Goal: Task Accomplishment & Management: Manage account settings

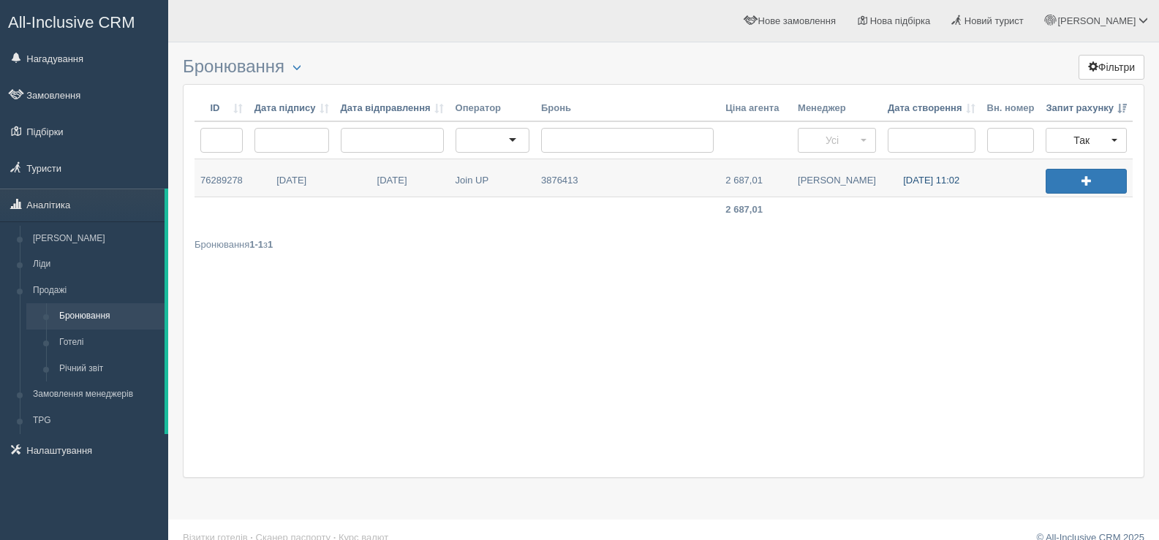
click at [923, 178] on link "26.09.2025 11:02" at bounding box center [931, 177] width 99 height 37
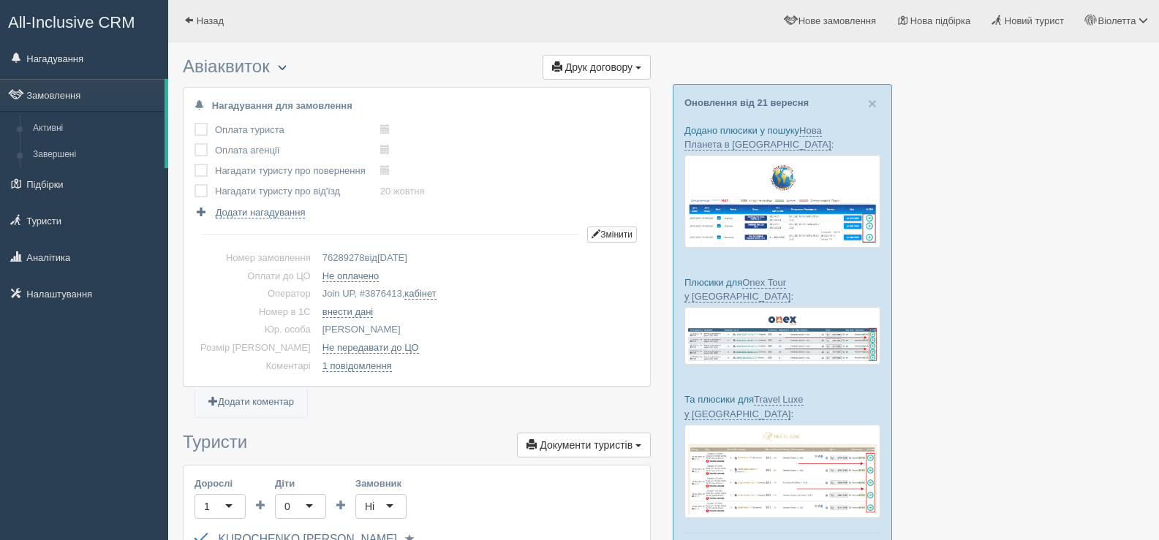
click at [287, 64] on span "button" at bounding box center [282, 67] width 9 height 9
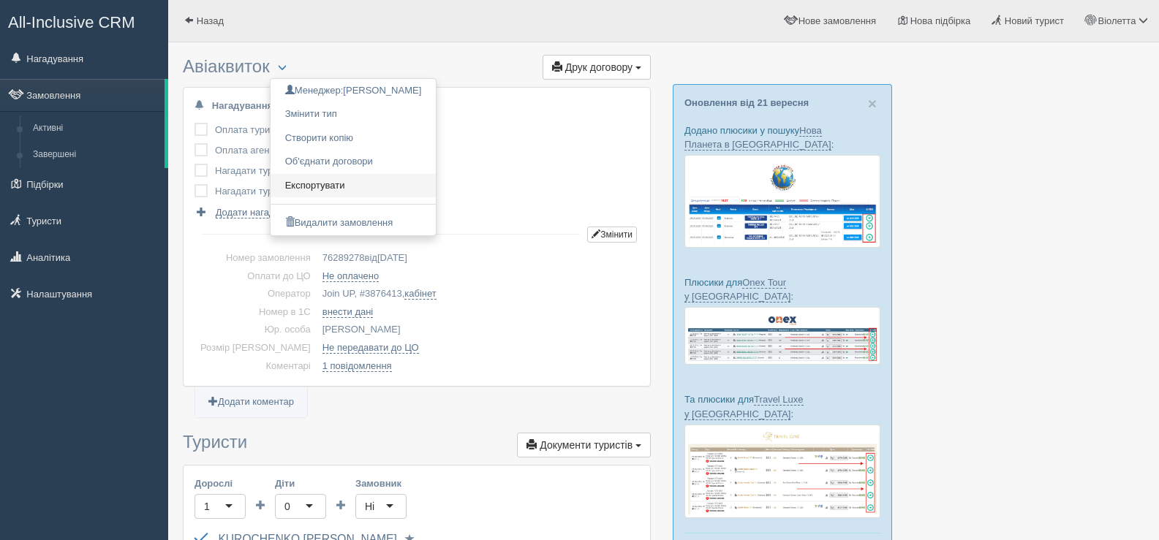
click at [333, 184] on link "Експортувати" at bounding box center [354, 186] width 166 height 24
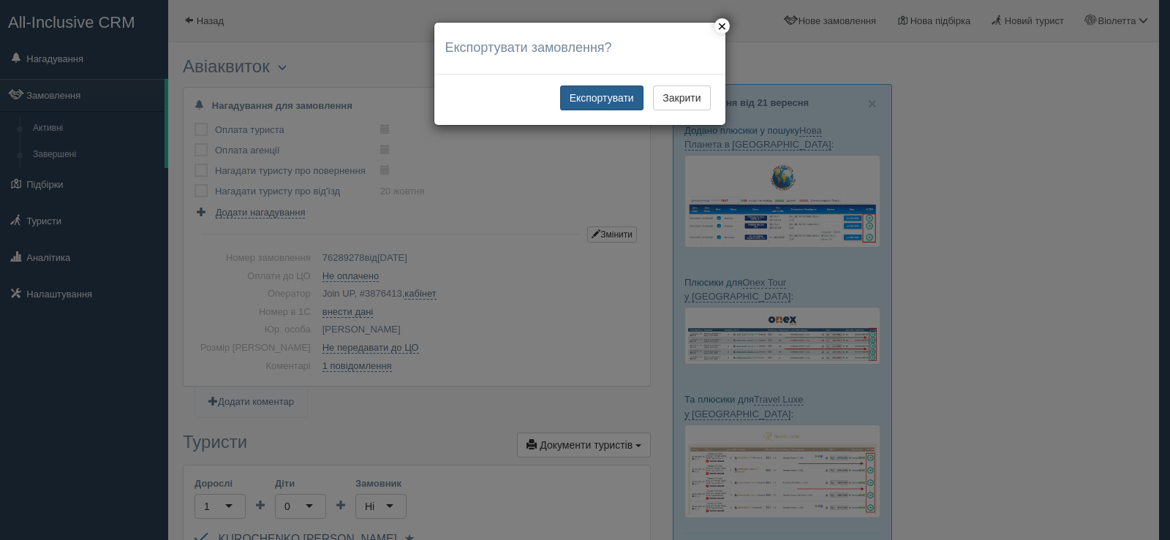
click at [590, 94] on button "Експортувати" at bounding box center [601, 98] width 83 height 25
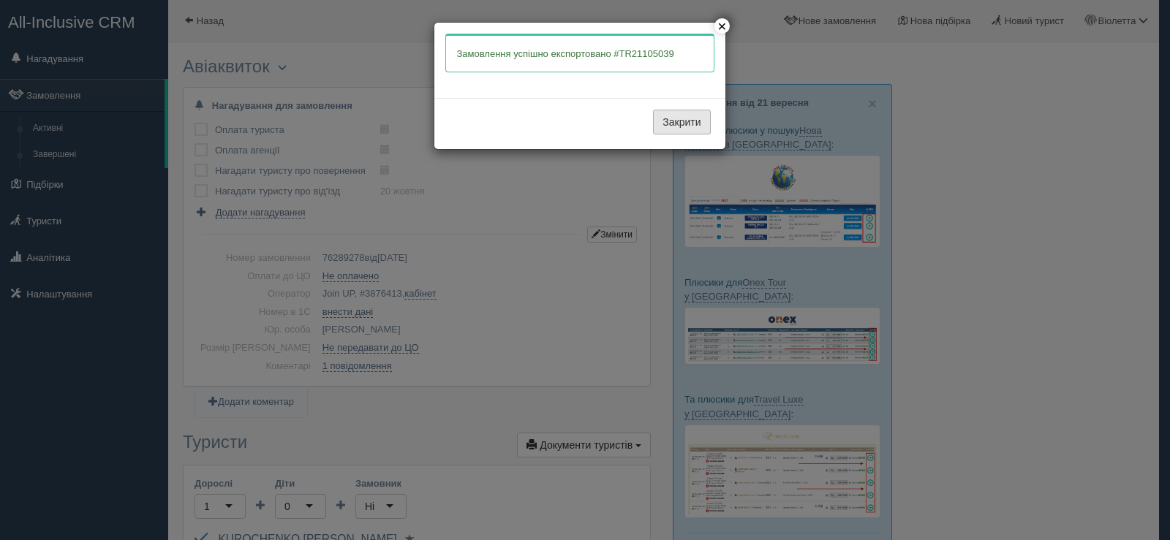
click at [686, 116] on button "Закрити" at bounding box center [681, 122] width 57 height 25
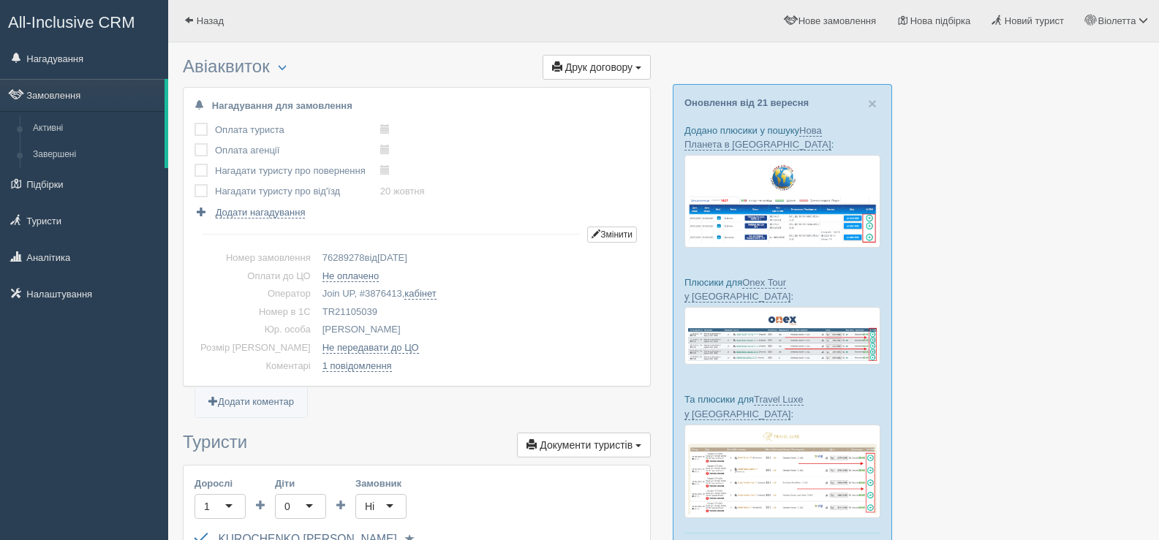
drag, startPoint x: 351, startPoint y: 309, endPoint x: 298, endPoint y: 310, distance: 53.4
click at [317, 310] on td "TR21105039" at bounding box center [478, 313] width 323 height 18
copy td "TR21105039"
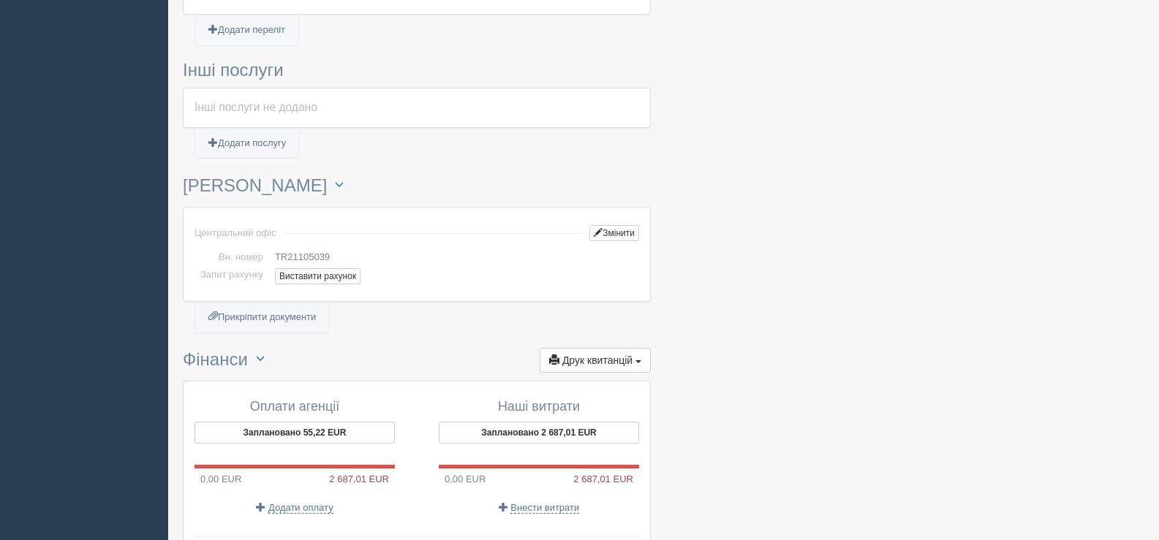
scroll to position [731, 0]
click at [324, 275] on button "Виставити рахунок" at bounding box center [318, 276] width 86 height 16
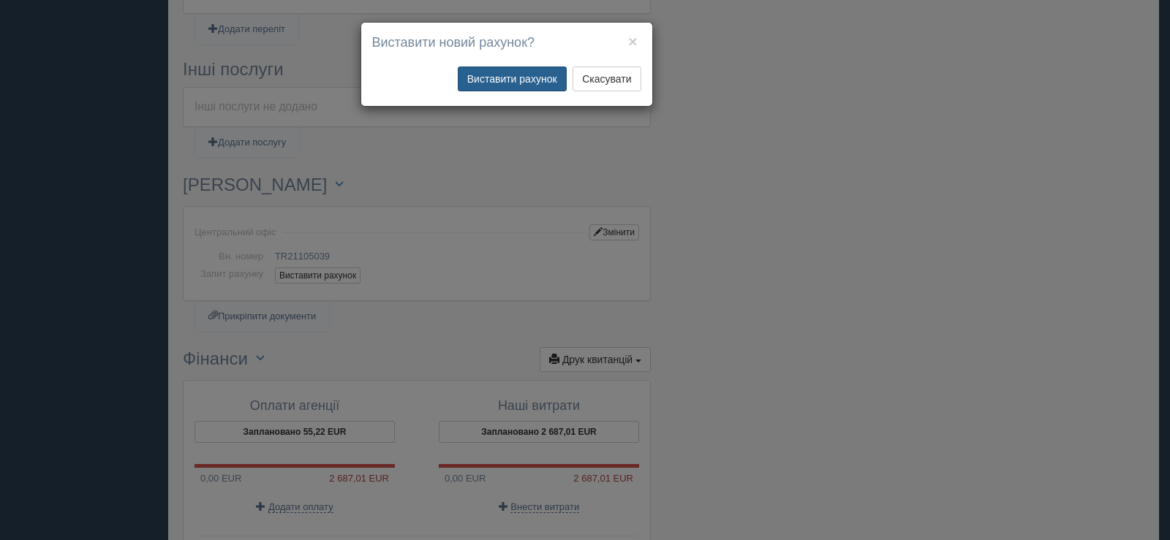
click at [499, 75] on button "Виставити рахунок" at bounding box center [512, 79] width 109 height 25
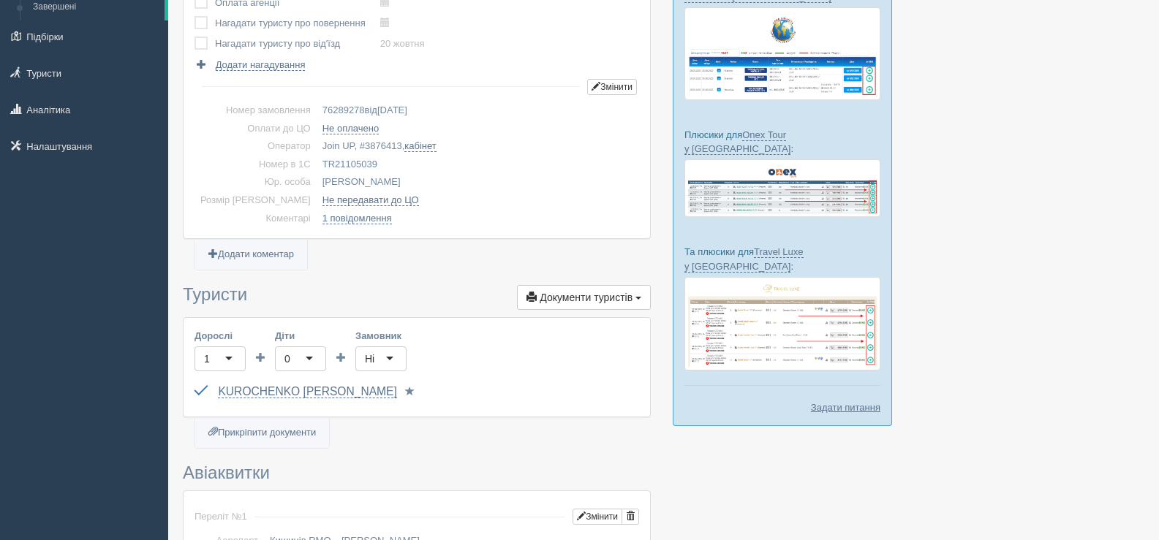
scroll to position [0, 0]
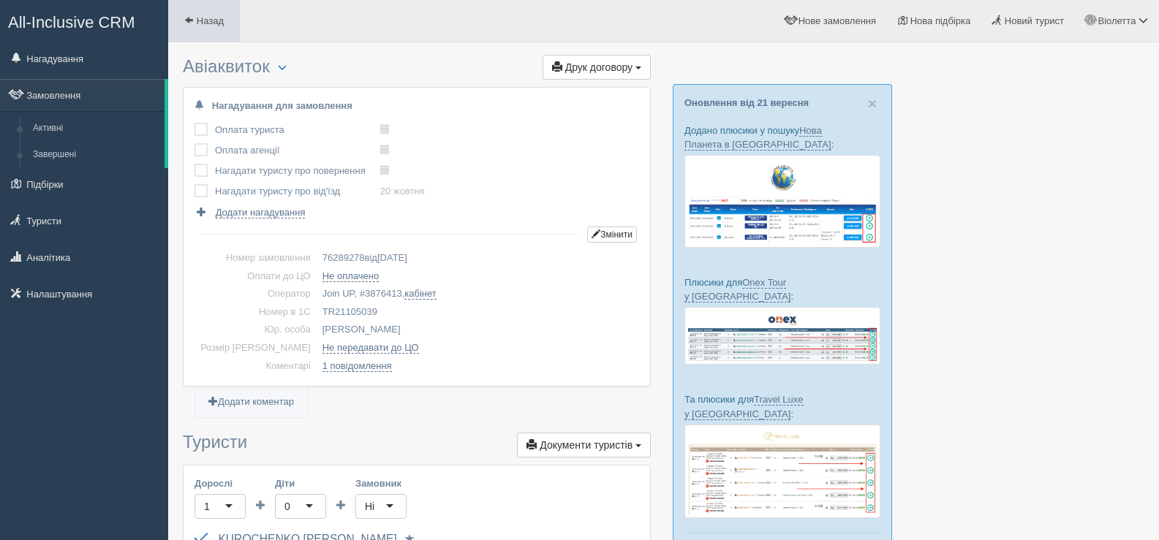
click at [193, 18] on span at bounding box center [189, 20] width 10 height 10
